Goal: Check status: Check status

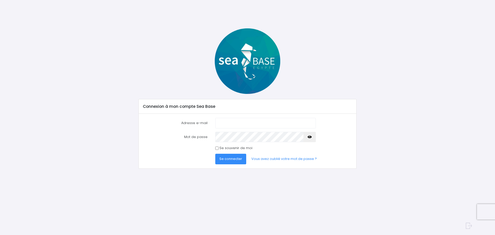
type input "bmarie5678@gmail.com"
click at [218, 148] on input "Se souvenir de moi" at bounding box center [216, 148] width 3 height 3
checkbox input "true"
click at [232, 162] on button "Se connecter" at bounding box center [230, 159] width 31 height 10
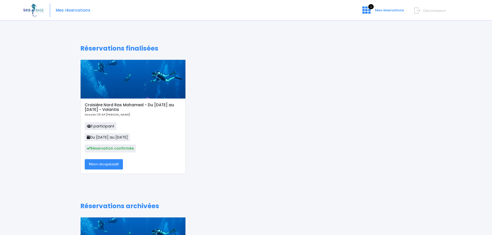
click at [116, 163] on link "Mon récapitulatif" at bounding box center [104, 164] width 38 height 10
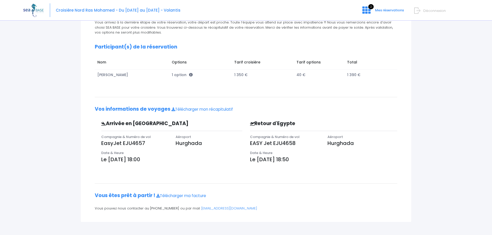
scroll to position [63, 0]
